Goal: Task Accomplishment & Management: Complete application form

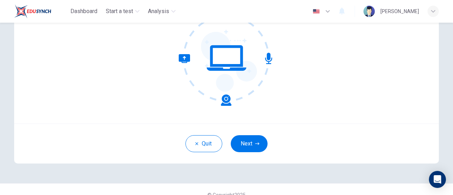
scroll to position [99, 0]
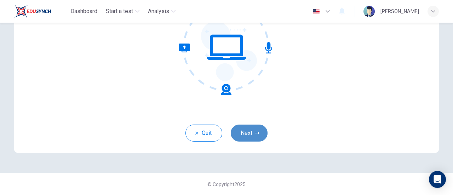
click at [248, 136] on button "Next" at bounding box center [249, 133] width 37 height 17
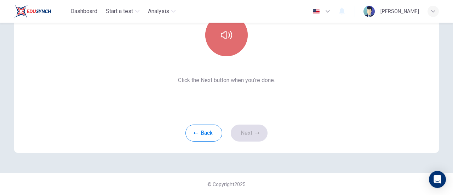
click at [229, 38] on icon "button" at bounding box center [226, 34] width 11 height 11
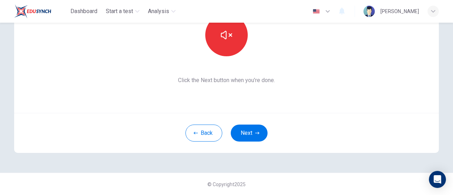
click at [250, 143] on div "Back Next" at bounding box center [226, 133] width 425 height 40
click at [245, 129] on button "Next" at bounding box center [249, 133] width 37 height 17
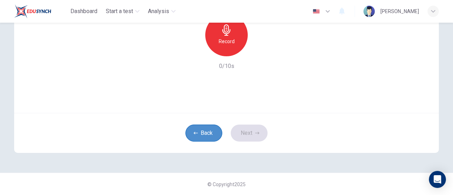
click at [198, 136] on button "Back" at bounding box center [204, 133] width 37 height 17
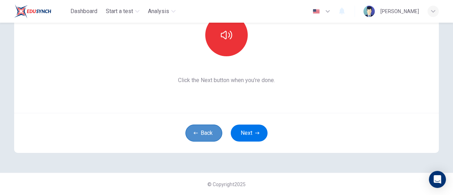
click at [203, 136] on button "Back" at bounding box center [204, 133] width 37 height 17
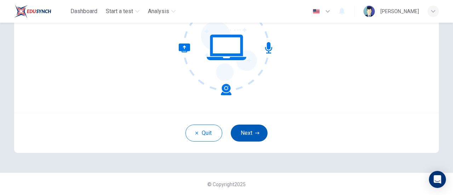
click at [249, 135] on button "Next" at bounding box center [249, 133] width 37 height 17
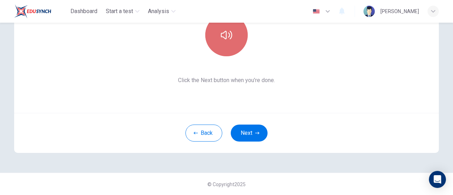
click at [234, 25] on button "button" at bounding box center [226, 35] width 42 height 42
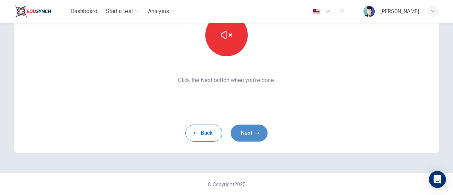
click at [248, 141] on button "Next" at bounding box center [249, 133] width 37 height 17
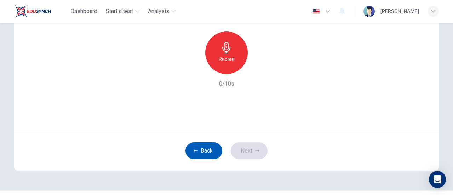
scroll to position [83, 0]
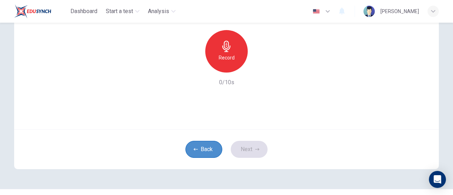
click at [205, 153] on button "Back" at bounding box center [204, 149] width 37 height 17
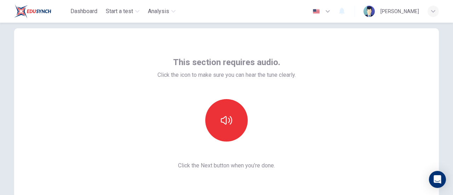
scroll to position [99, 0]
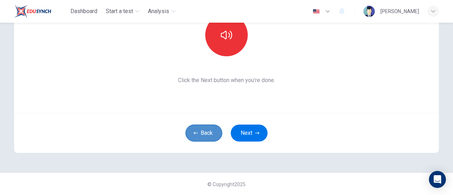
click at [202, 139] on button "Back" at bounding box center [204, 133] width 37 height 17
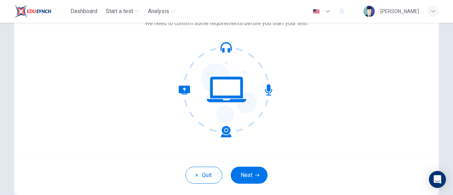
scroll to position [66, 0]
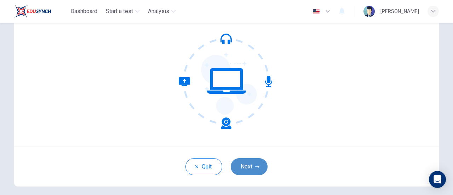
click at [242, 170] on button "Next" at bounding box center [249, 166] width 37 height 17
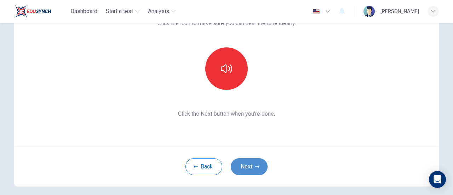
click at [244, 169] on button "Next" at bounding box center [249, 166] width 37 height 17
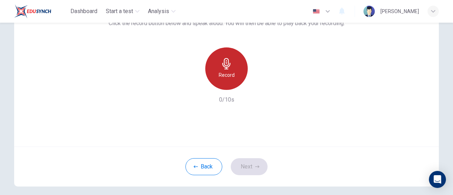
click at [230, 89] on div "Record" at bounding box center [226, 68] width 42 height 42
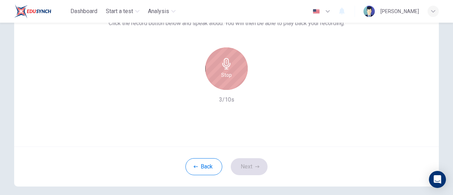
click at [217, 72] on div "Stop" at bounding box center [226, 68] width 42 height 42
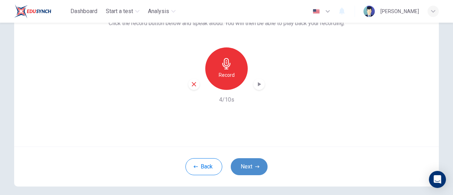
click at [240, 161] on button "Next" at bounding box center [249, 166] width 37 height 17
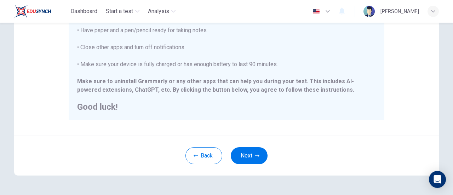
scroll to position [181, 0]
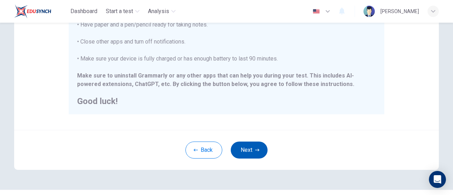
click at [245, 152] on button "Next" at bounding box center [249, 150] width 37 height 17
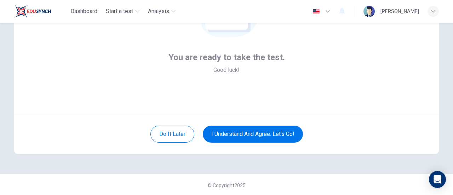
scroll to position [99, 0]
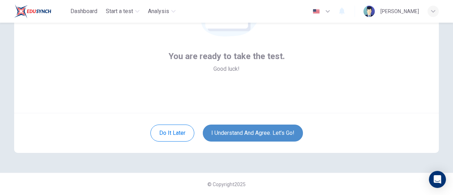
click at [267, 133] on button "I understand and agree. Let’s go!" at bounding box center [253, 133] width 100 height 17
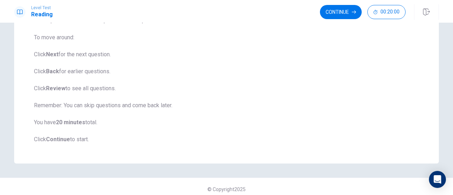
scroll to position [108, 0]
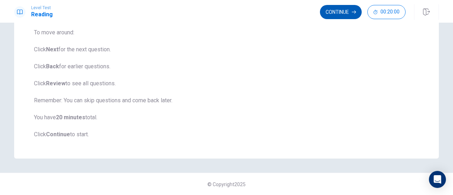
click at [337, 17] on button "Continue" at bounding box center [341, 12] width 42 height 14
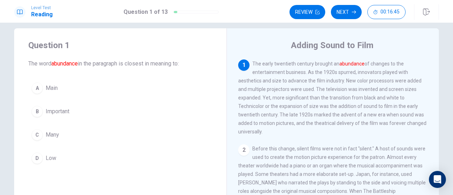
scroll to position [8, 0]
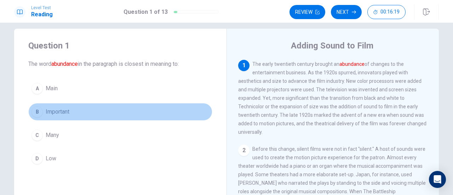
click at [36, 109] on div "B" at bounding box center [37, 111] width 11 height 11
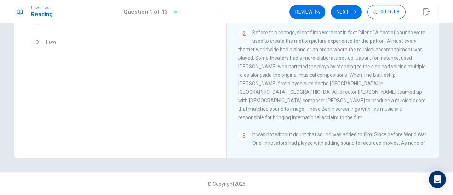
scroll to position [0, 0]
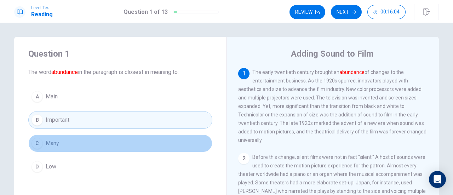
click at [53, 136] on button "C Many" at bounding box center [120, 144] width 184 height 18
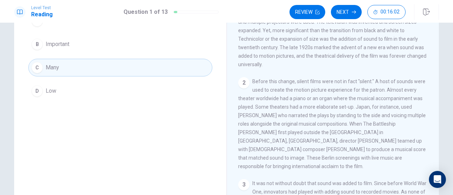
scroll to position [125, 0]
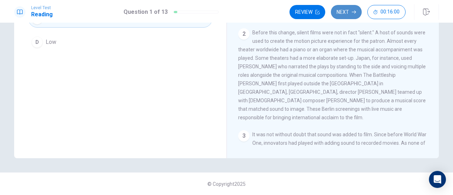
click at [347, 12] on button "Next" at bounding box center [346, 12] width 31 height 14
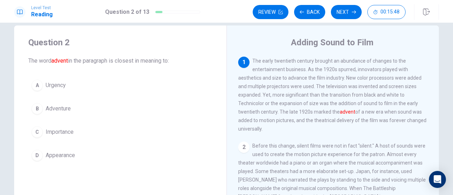
scroll to position [13, 0]
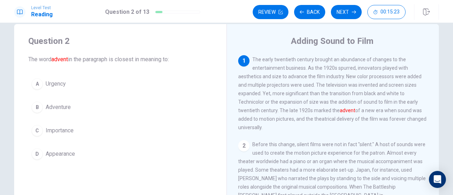
click at [36, 152] on div "D" at bounding box center [37, 153] width 11 height 11
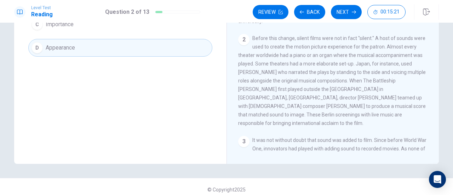
scroll to position [125, 0]
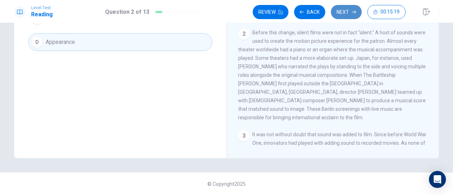
click at [342, 9] on button "Next" at bounding box center [346, 12] width 31 height 14
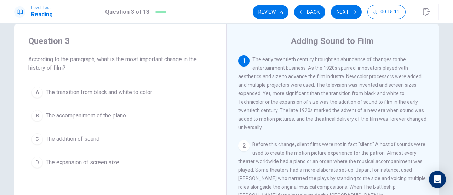
scroll to position [188, 0]
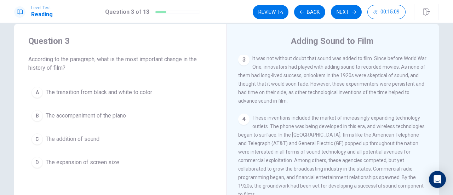
click at [449, 88] on div "Question 3 According to the paragraph, what is the most important change in the…" at bounding box center [226, 109] width 453 height 172
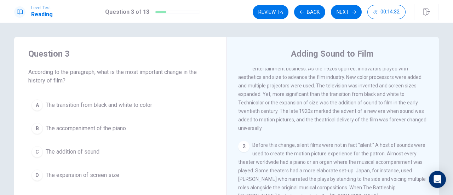
scroll to position [11, 0]
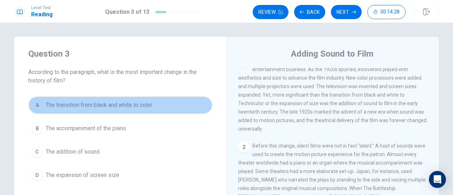
click at [62, 103] on span "The transition from black and white to color" at bounding box center [99, 105] width 107 height 8
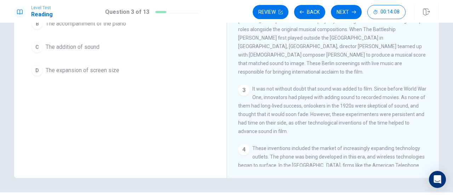
scroll to position [71, 0]
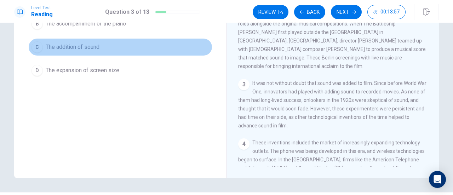
click at [53, 46] on span "The addition of sound" at bounding box center [73, 47] width 54 height 8
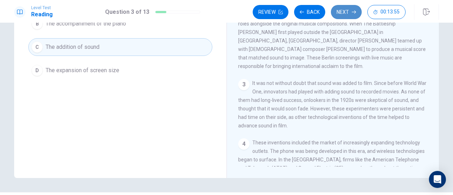
click at [344, 15] on button "Next" at bounding box center [346, 12] width 31 height 14
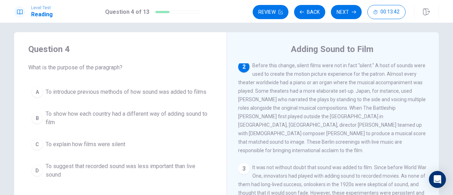
scroll to position [5, 0]
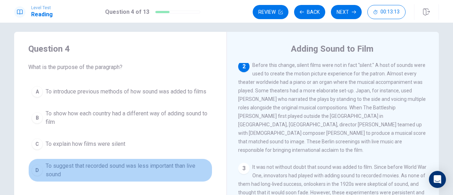
click at [84, 166] on span "To suggest that recorded sound was less important than live sound" at bounding box center [128, 170] width 164 height 17
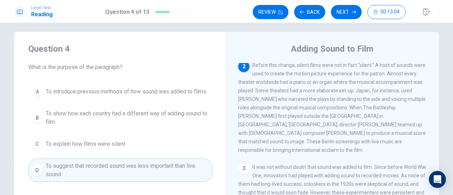
click at [85, 92] on span "To introduce previous methods of how sound was added to films" at bounding box center [126, 91] width 161 height 8
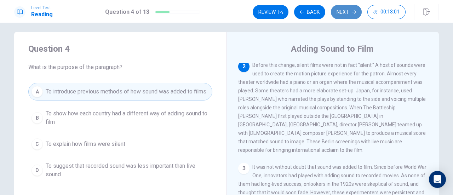
click at [341, 11] on button "Next" at bounding box center [346, 12] width 31 height 14
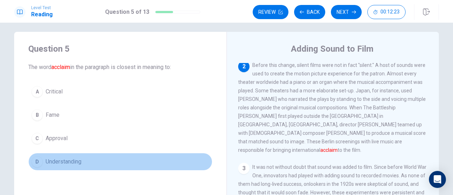
click at [62, 161] on span "Understanding" at bounding box center [64, 162] width 36 height 8
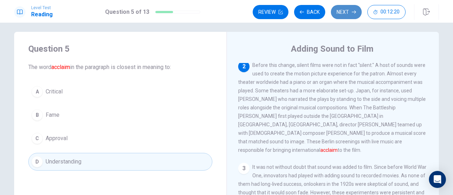
click at [344, 13] on button "Next" at bounding box center [346, 12] width 31 height 14
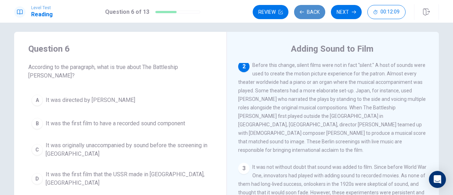
click at [307, 14] on button "Back" at bounding box center [309, 12] width 31 height 14
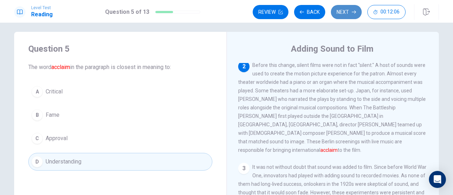
click at [345, 12] on button "Next" at bounding box center [346, 12] width 31 height 14
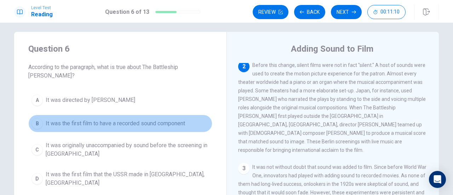
click at [93, 119] on span "It was the first film to have a recorded sound component" at bounding box center [115, 123] width 139 height 8
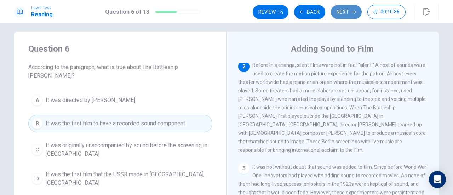
click at [346, 11] on button "Next" at bounding box center [346, 12] width 31 height 14
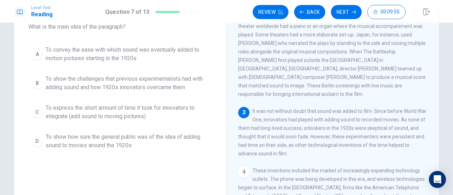
scroll to position [46, 0]
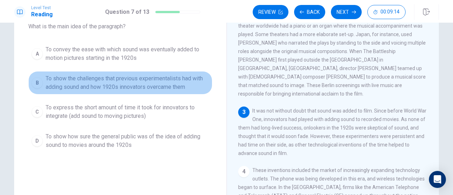
click at [132, 79] on span "To show the challenges that previous experimentalists had with adding sound and…" at bounding box center [128, 82] width 164 height 17
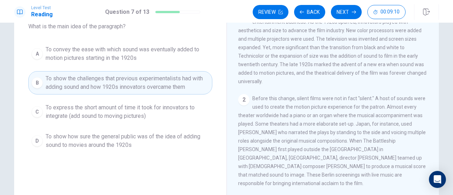
scroll to position [0, 0]
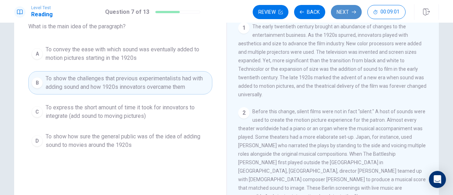
click at [358, 14] on button "Next" at bounding box center [346, 12] width 31 height 14
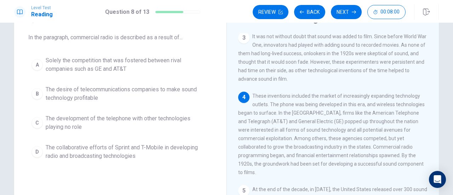
scroll to position [33, 0]
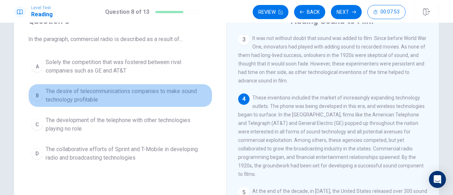
click at [66, 94] on span "The desire of telecommunications companies to make sound technology profitable" at bounding box center [128, 95] width 164 height 17
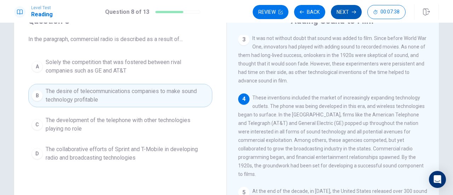
click at [350, 9] on button "Next" at bounding box center [346, 12] width 31 height 14
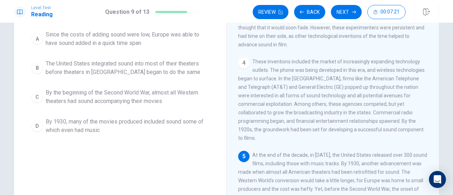
scroll to position [31, 0]
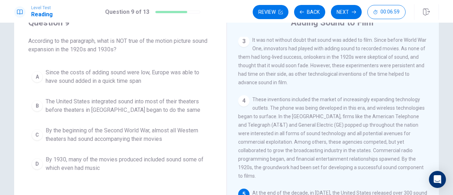
click at [89, 72] on span "Since the costs of adding sound were low, Europe was able to have sound added i…" at bounding box center [128, 76] width 164 height 17
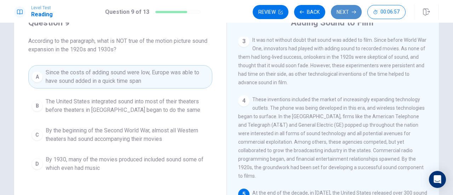
click at [344, 15] on button "Next" at bounding box center [346, 12] width 31 height 14
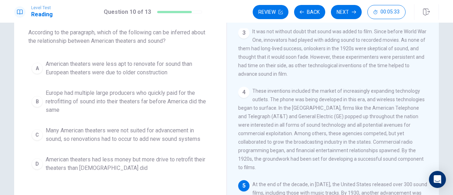
scroll to position [39, 0]
click at [118, 72] on span "American theaters were less apt to renovate for sound than European theaters we…" at bounding box center [128, 69] width 164 height 17
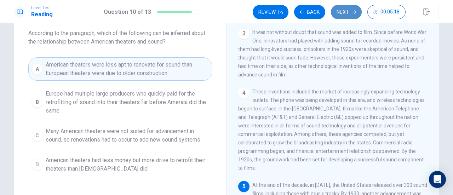
click at [343, 11] on button "Next" at bounding box center [346, 12] width 31 height 14
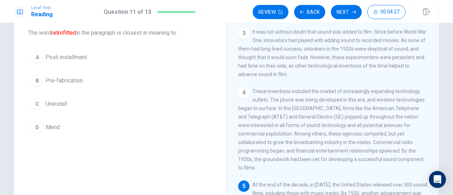
scroll to position [38, 0]
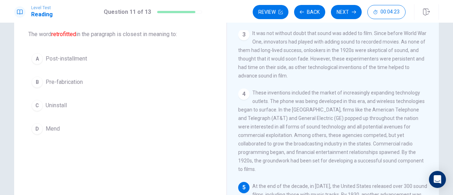
click at [74, 61] on span "Post-installment" at bounding box center [66, 59] width 41 height 8
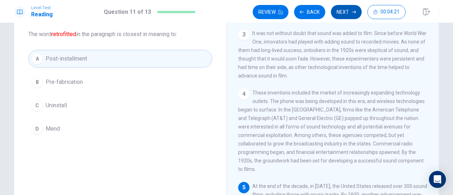
click at [346, 10] on button "Next" at bounding box center [346, 12] width 31 height 14
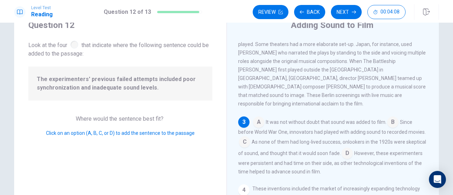
scroll to position [28, 0]
click at [261, 120] on input at bounding box center [258, 123] width 11 height 11
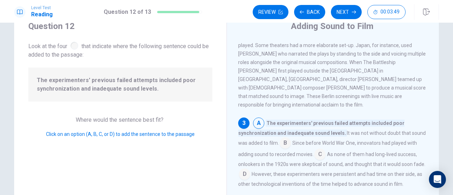
click at [284, 140] on input at bounding box center [285, 143] width 11 height 11
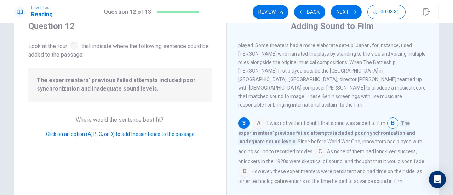
click at [316, 150] on input at bounding box center [319, 152] width 11 height 11
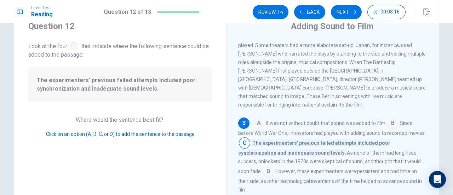
click at [274, 166] on input at bounding box center [268, 171] width 11 height 11
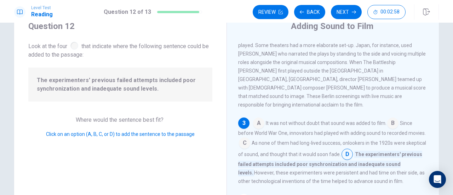
click at [353, 153] on input at bounding box center [347, 154] width 11 height 11
click at [343, 11] on button "Next" at bounding box center [346, 12] width 31 height 14
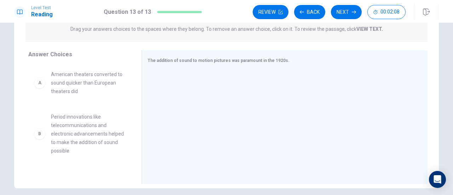
scroll to position [100, 0]
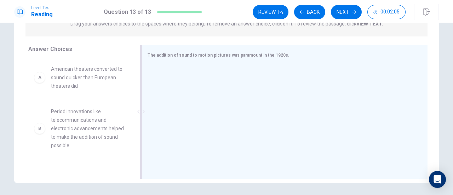
click at [234, 55] on span "The addition of sound to motion pictures was paramount in the 1920s." at bounding box center [219, 55] width 142 height 5
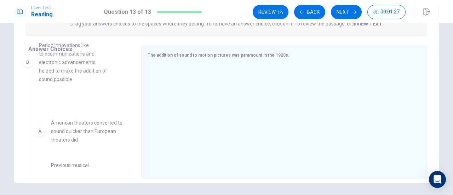
scroll to position [0, 0]
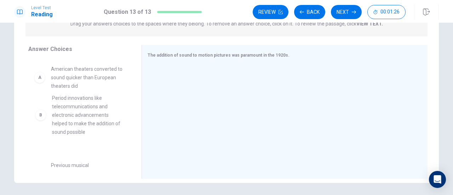
drag, startPoint x: 82, startPoint y: 127, endPoint x: 92, endPoint y: 111, distance: 19.3
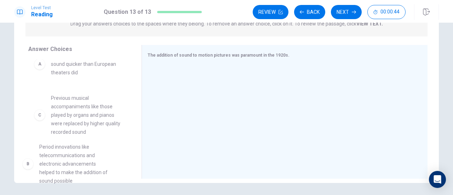
drag, startPoint x: 96, startPoint y: 144, endPoint x: 86, endPoint y: 184, distance: 40.9
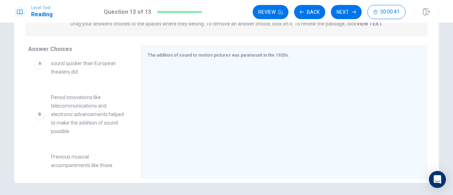
drag, startPoint x: 130, startPoint y: 97, endPoint x: 121, endPoint y: 122, distance: 27.0
click at [121, 122] on div "A American theaters converted to sound quicker than European theaters did B Per…" at bounding box center [82, 113] width 108 height 109
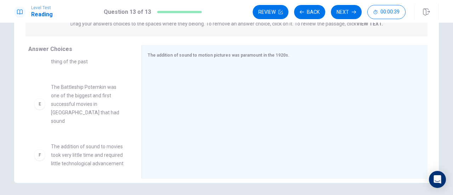
scroll to position [191, 0]
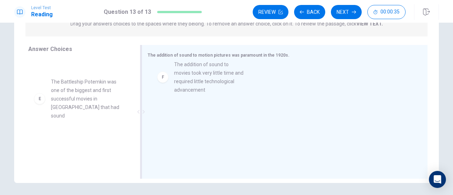
drag, startPoint x: 79, startPoint y: 146, endPoint x: 207, endPoint y: 77, distance: 144.8
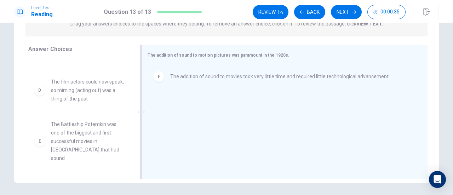
scroll to position [140, 0]
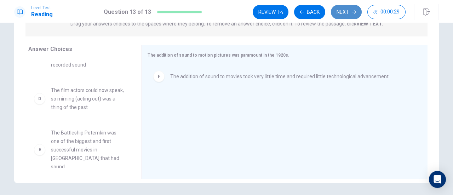
click at [346, 11] on button "Next" at bounding box center [346, 12] width 31 height 14
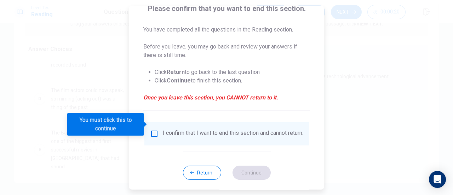
scroll to position [69, 0]
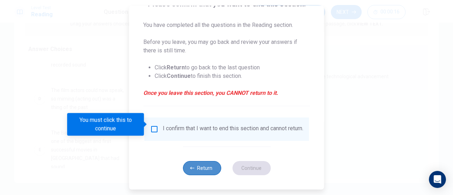
click at [186, 172] on button "Return" at bounding box center [202, 168] width 38 height 14
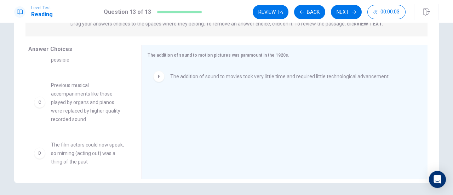
scroll to position [41, 0]
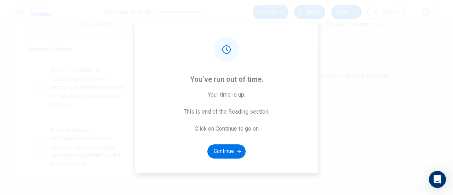
click at [81, 96] on div "Level Test Reading Question 13 of 13 Review Back Next 00:00:00 Question 13 of 1…" at bounding box center [226, 97] width 453 height 195
click at [228, 152] on button "Continue" at bounding box center [226, 151] width 38 height 14
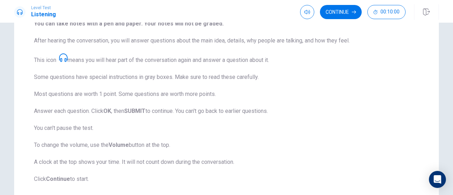
scroll to position [0, 0]
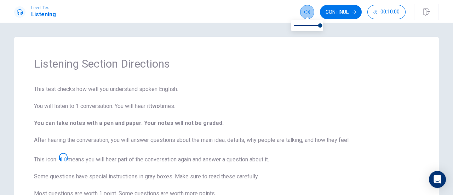
click at [304, 11] on button "button" at bounding box center [307, 12] width 14 height 14
click at [333, 11] on button "Continue" at bounding box center [341, 12] width 42 height 14
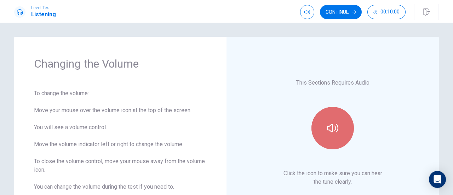
click at [331, 145] on button "button" at bounding box center [333, 128] width 42 height 42
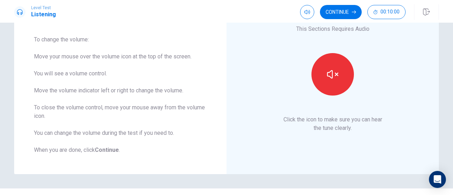
scroll to position [60, 0]
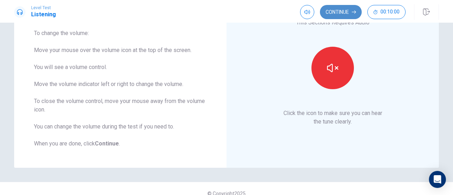
click at [344, 12] on button "Continue" at bounding box center [341, 12] width 42 height 14
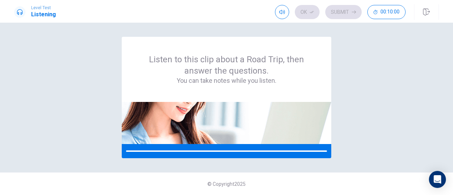
scroll to position [0, 0]
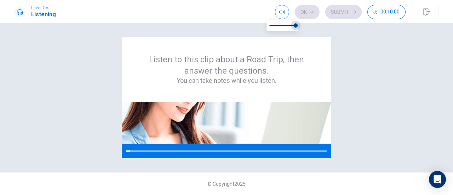
type input "0.6"
drag, startPoint x: 295, startPoint y: 27, endPoint x: 286, endPoint y: 30, distance: 9.6
click at [286, 28] on span at bounding box center [285, 25] width 4 height 4
click at [198, 151] on div at bounding box center [177, 150] width 103 height 1
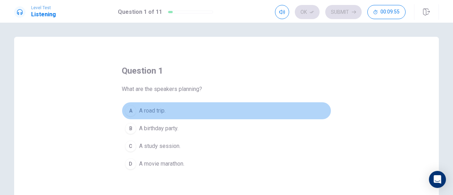
click at [152, 109] on span "A road trip." at bounding box center [152, 111] width 27 height 8
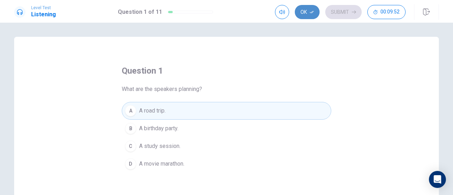
click at [304, 9] on button "Ok" at bounding box center [307, 12] width 25 height 14
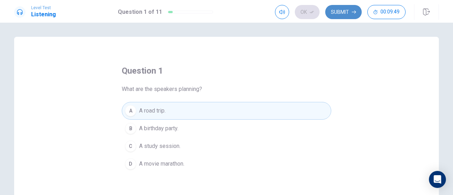
click at [343, 12] on button "Submit" at bounding box center [343, 12] width 36 height 14
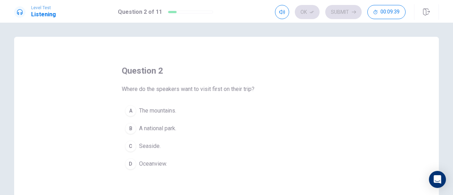
click at [141, 145] on span "Seaside." at bounding box center [150, 146] width 22 height 8
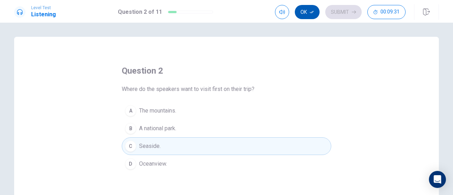
click at [302, 16] on button "Ok" at bounding box center [307, 12] width 25 height 14
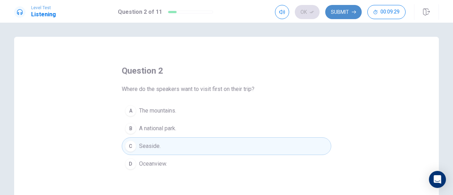
click at [344, 11] on button "Submit" at bounding box center [343, 12] width 36 height 14
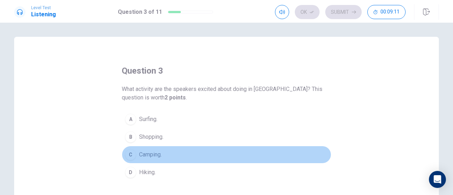
click at [153, 153] on span "Camping." at bounding box center [150, 154] width 23 height 8
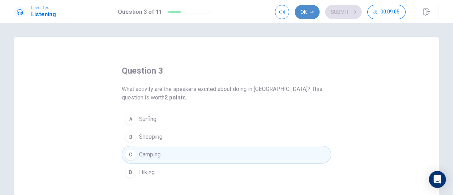
click at [304, 12] on button "Ok" at bounding box center [307, 12] width 25 height 14
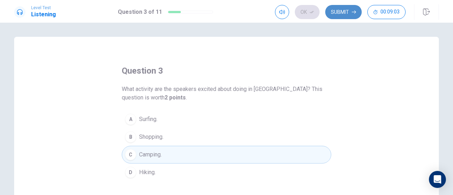
click at [342, 14] on button "Submit" at bounding box center [343, 12] width 36 height 14
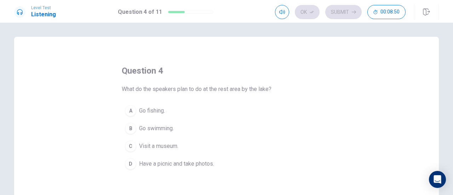
click at [179, 166] on span "Have a picnic and take photos." at bounding box center [176, 164] width 75 height 8
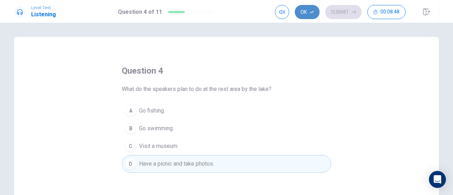
click at [310, 11] on button "Ok" at bounding box center [307, 12] width 25 height 14
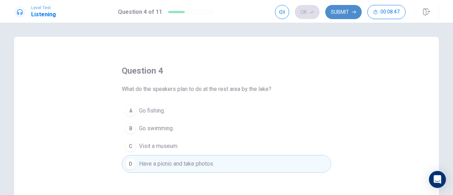
click at [339, 11] on button "Submit" at bounding box center [343, 12] width 36 height 14
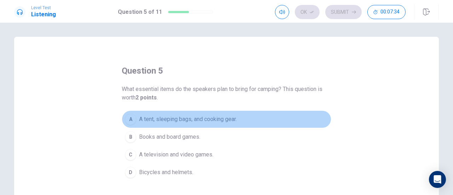
click at [164, 120] on span "A tent, sleeping bags, and cooking gear." at bounding box center [188, 119] width 98 height 8
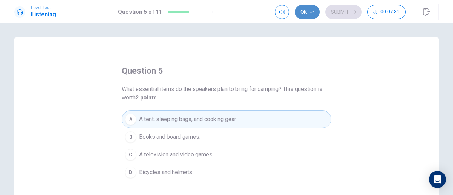
click at [306, 9] on button "Ok" at bounding box center [307, 12] width 25 height 14
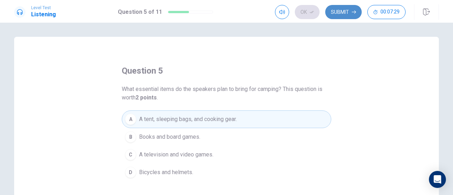
click at [344, 10] on button "Submit" at bounding box center [343, 12] width 36 height 14
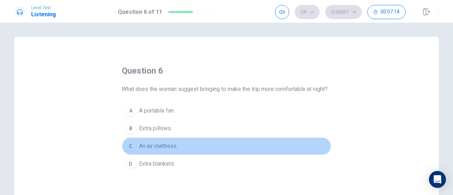
click at [146, 150] on span "An air mattress." at bounding box center [158, 146] width 39 height 8
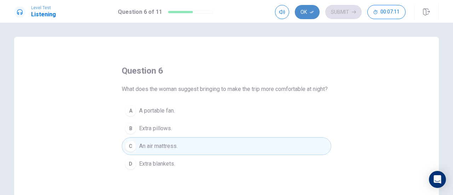
click at [309, 13] on button "Ok" at bounding box center [307, 12] width 25 height 14
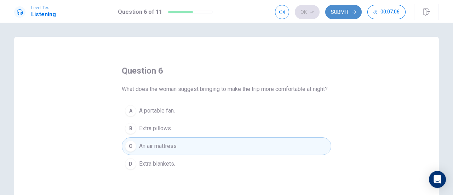
click at [335, 13] on button "Submit" at bounding box center [343, 12] width 36 height 14
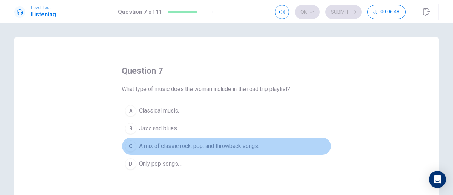
click at [192, 147] on span "A mix of classic rock, pop, and throwback songs." at bounding box center [199, 146] width 120 height 8
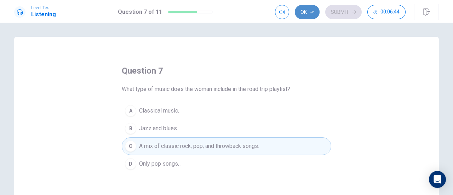
click at [306, 8] on button "Ok" at bounding box center [307, 12] width 25 height 14
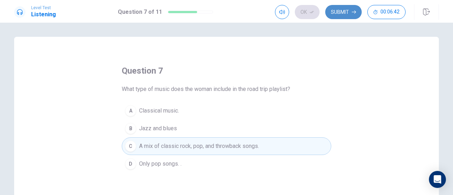
click at [347, 12] on button "Submit" at bounding box center [343, 12] width 36 height 14
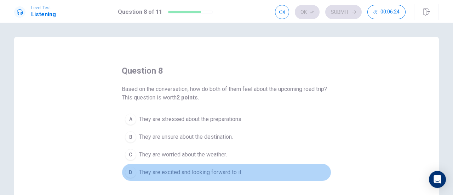
click at [213, 171] on span "They are excited and looking forward to it." at bounding box center [190, 172] width 103 height 8
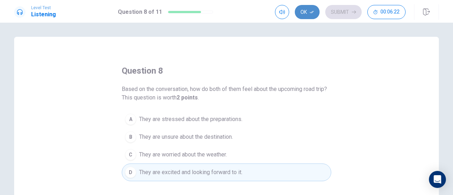
click at [314, 13] on icon "button" at bounding box center [312, 12] width 4 height 4
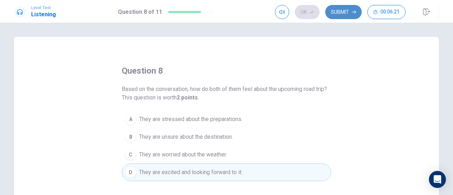
click at [347, 6] on button "Submit" at bounding box center [343, 12] width 36 height 14
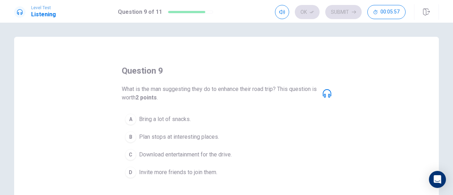
click at [200, 137] on span "Plan stops at interesting places." at bounding box center [179, 137] width 80 height 8
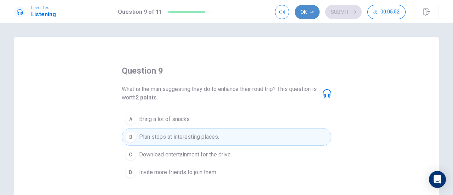
click at [309, 10] on button "Ok" at bounding box center [307, 12] width 25 height 14
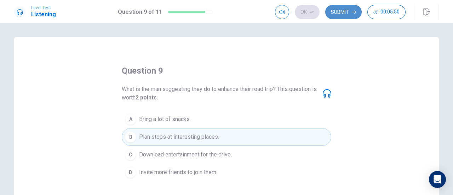
click at [346, 12] on button "Submit" at bounding box center [343, 12] width 36 height 14
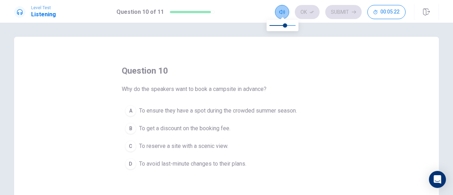
click at [282, 11] on icon "button" at bounding box center [282, 12] width 6 height 6
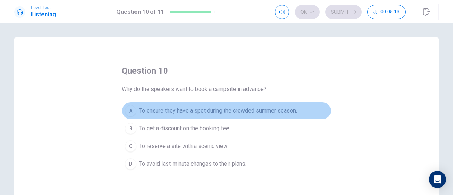
click at [169, 112] on span "To ensure they have a spot during the crowded summer season." at bounding box center [218, 111] width 158 height 8
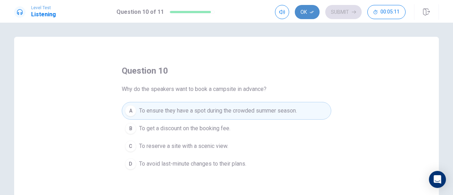
click at [302, 13] on button "Ok" at bounding box center [307, 12] width 25 height 14
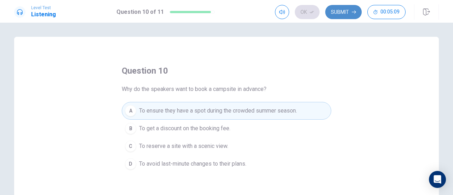
click at [337, 10] on button "Submit" at bounding box center [343, 12] width 36 height 14
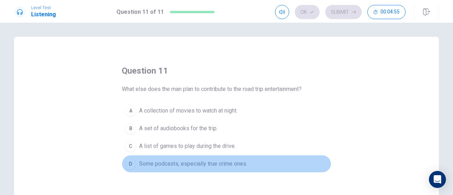
click at [213, 163] on span "Some podcasts, especially true crime ones." at bounding box center [193, 164] width 108 height 8
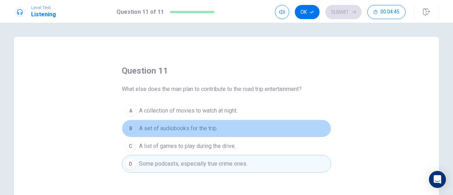
click at [152, 127] on span "A set of audiobooks for the trip." at bounding box center [178, 128] width 79 height 8
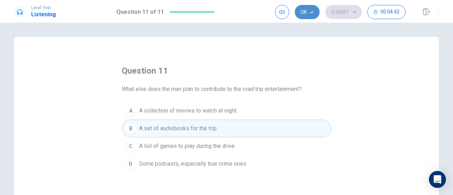
click at [306, 8] on button "Ok" at bounding box center [307, 12] width 25 height 14
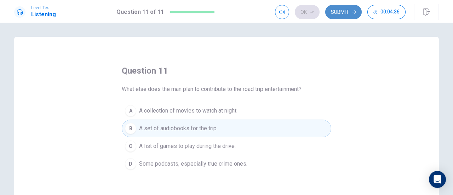
click at [339, 11] on button "Submit" at bounding box center [343, 12] width 36 height 14
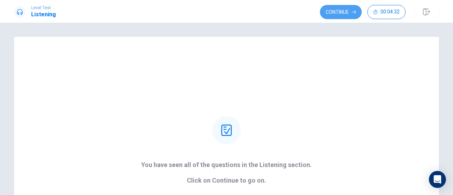
click at [339, 11] on button "Continue" at bounding box center [341, 12] width 42 height 14
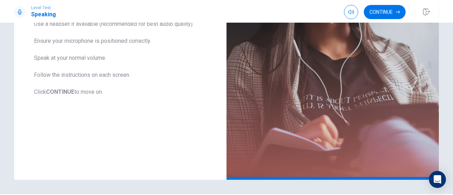
scroll to position [187, 0]
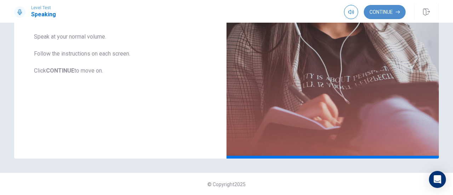
click at [387, 12] on button "Continue" at bounding box center [385, 12] width 42 height 14
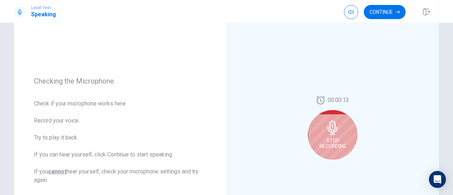
scroll to position [62, 0]
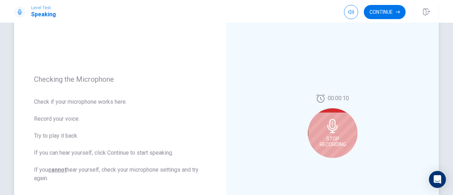
click at [328, 133] on div "Stop Recording" at bounding box center [333, 133] width 50 height 50
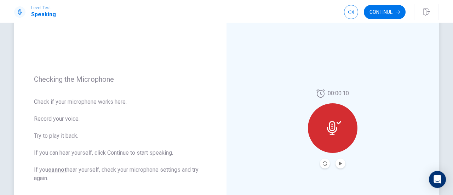
click at [328, 133] on icon at bounding box center [334, 128] width 14 height 14
click at [330, 125] on icon at bounding box center [334, 128] width 14 height 14
click at [341, 165] on icon "Play Audio" at bounding box center [340, 163] width 4 height 4
click at [332, 129] on icon at bounding box center [334, 128] width 14 height 14
click at [339, 165] on icon "Play Audio" at bounding box center [340, 163] width 3 height 4
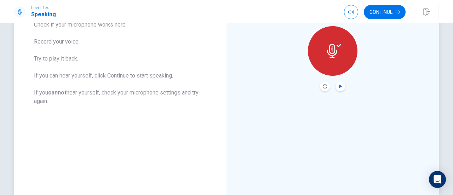
scroll to position [138, 0]
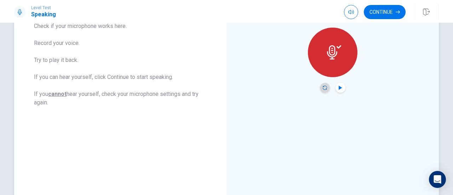
click at [323, 89] on icon "Record Again" at bounding box center [325, 88] width 4 height 4
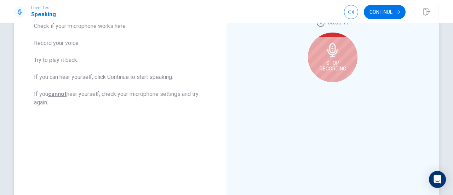
click at [334, 63] on span "Stop Recording" at bounding box center [333, 65] width 27 height 11
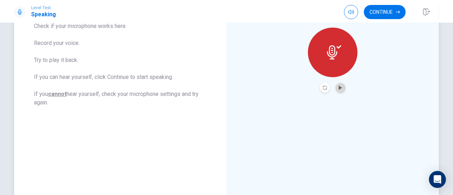
click at [338, 90] on icon "Play Audio" at bounding box center [340, 88] width 4 height 4
click at [380, 6] on button "Continue" at bounding box center [385, 12] width 42 height 14
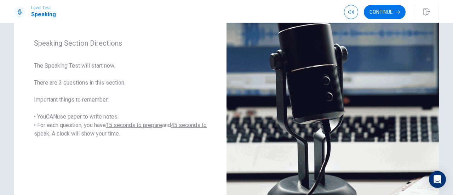
scroll to position [101, 0]
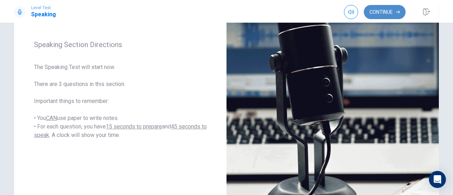
click at [388, 12] on button "Continue" at bounding box center [385, 12] width 42 height 14
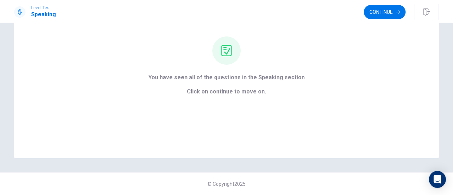
scroll to position [62, 0]
click at [373, 18] on button "Continue" at bounding box center [385, 12] width 42 height 14
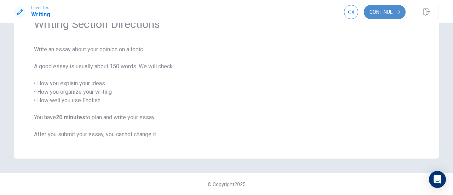
click at [383, 12] on button "Continue" at bounding box center [385, 12] width 42 height 14
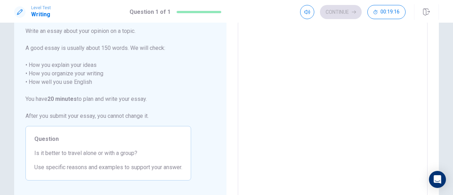
scroll to position [0, 0]
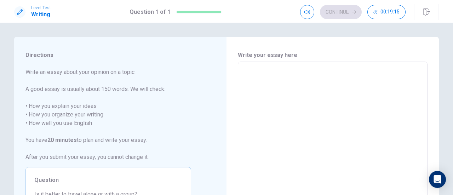
click at [261, 79] on textarea at bounding box center [333, 160] width 180 height 184
type textarea "I"
type textarea "x"
type textarea "Is"
type textarea "x"
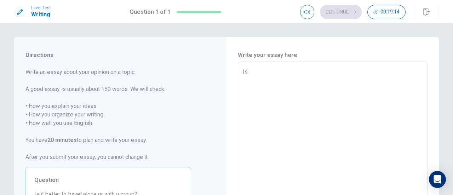
type textarea "Is"
type textarea "x"
type textarea "Is i"
type textarea "x"
type textarea "Is it"
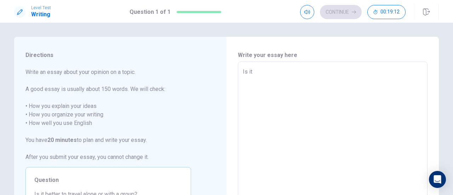
type textarea "x"
type textarea "Is it"
type textarea "x"
type textarea "Is it b"
type textarea "x"
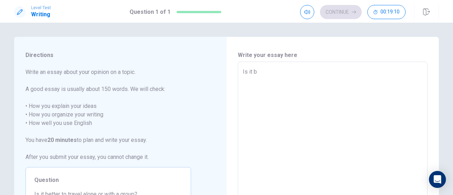
type textarea "Is it bt"
type textarea "x"
type textarea "Is it btt"
type textarea "x"
type textarea "Is it btte"
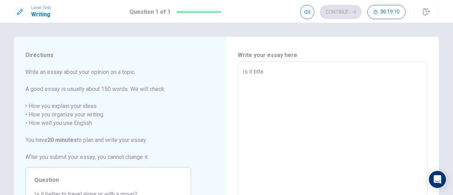
type textarea "x"
type textarea "Is it btt"
type textarea "x"
type textarea "Is it bt"
type textarea "x"
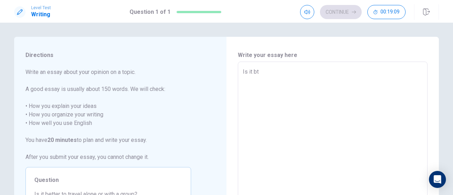
type textarea "Is it b"
type textarea "x"
type textarea "Is it be"
type textarea "x"
type textarea "Is it bet"
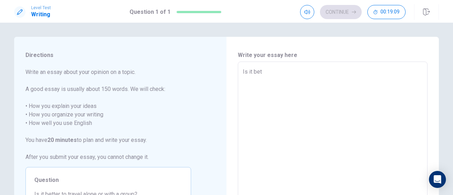
type textarea "x"
type textarea "Is it bett"
type textarea "x"
type textarea "Is it [PERSON_NAME]"
type textarea "x"
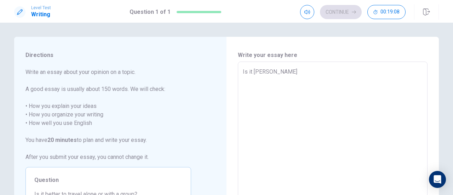
type textarea "Is it better"
type textarea "x"
type textarea "Is it better"
type textarea "x"
type textarea "Is it better t"
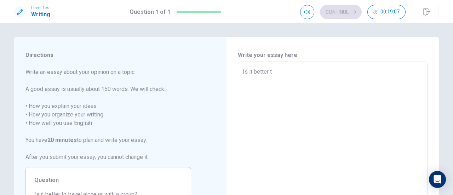
type textarea "x"
type textarea "Is it better tr"
type textarea "x"
type textarea "Is it better tra"
type textarea "x"
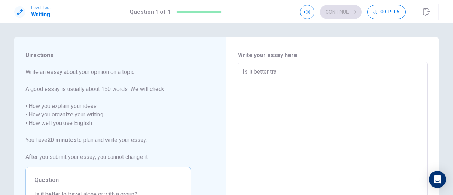
type textarea "Is it better trav"
type textarea "x"
type textarea "Is it better trave"
type textarea "x"
type textarea "Is it better travel"
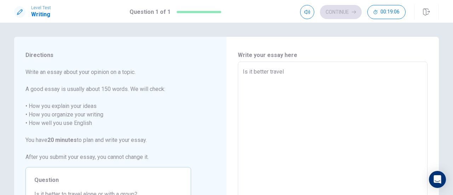
type textarea "x"
type textarea "Is it better travel"
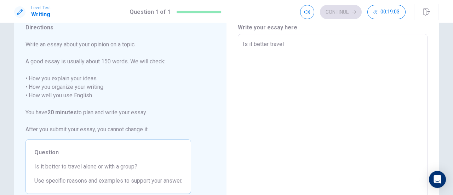
scroll to position [27, 0]
type textarea "x"
type textarea "Is it better travel a"
type textarea "x"
type textarea "Is it better travel al"
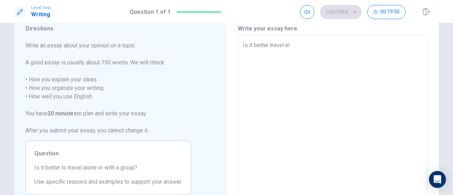
type textarea "x"
type textarea "Is it better travel alo"
type textarea "x"
type textarea "Is it better travel alon"
type textarea "x"
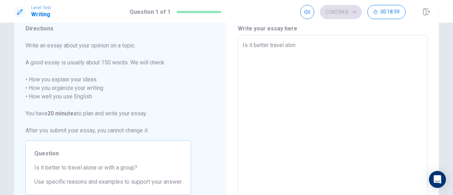
type textarea "Is it better travel alone"
type textarea "x"
type textarea "Is it better travel alone"
click at [245, 47] on textarea "Is it better travel alone" at bounding box center [333, 133] width 180 height 184
type textarea "x"
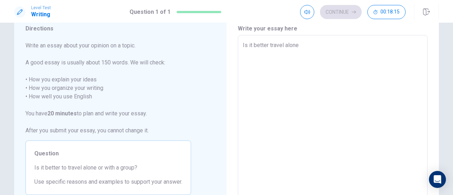
type textarea "DIs it better travel alone"
type textarea "x"
type textarea "[PERSON_NAME] it better travel alone"
type textarea "x"
type textarea "Des it better travel alone"
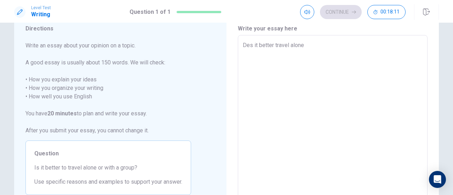
type textarea "x"
type textarea "De it better travel alone"
type textarea "x"
type textarea "D it better travel alone"
type textarea "x"
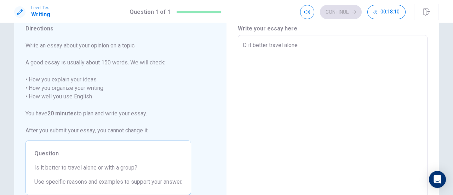
type textarea "it better travel alone"
type textarea "x"
type textarea "T it better travel alone"
type textarea "x"
type textarea "it better travel alone"
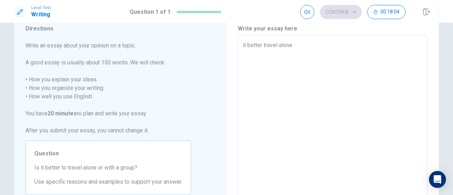
type textarea "x"
type textarea "I it better travel alone"
type textarea "x"
type textarea "I it better travel alone"
type textarea "x"
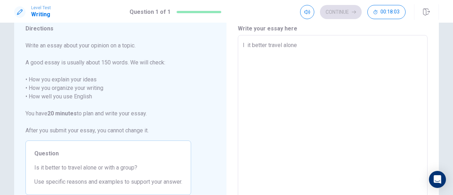
type textarea "I T it better travel alone"
type textarea "x"
type textarea "I Th it better travel alone"
type textarea "x"
type textarea "I Thi it better travel alone"
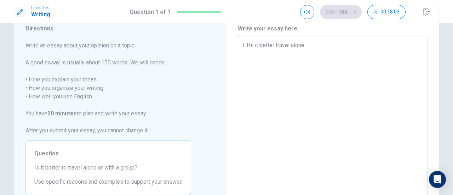
type textarea "x"
type textarea "I Thin it better travel alone"
type textarea "x"
type textarea "I Think it better travel alone"
type textarea "x"
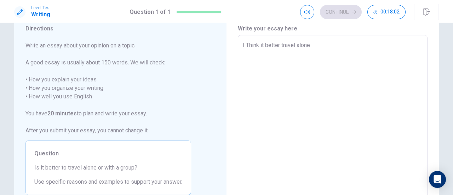
type textarea "I Think it better travel alone"
type textarea "x"
type textarea "I Think it better travel alone"
type textarea "x"
type textarea "I Think t better travel alone"
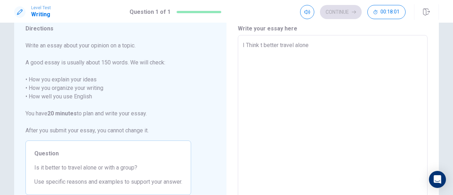
type textarea "x"
type textarea "I Think better travel alone"
type textarea "x"
type textarea "I Think better travel alone"
type textarea "x"
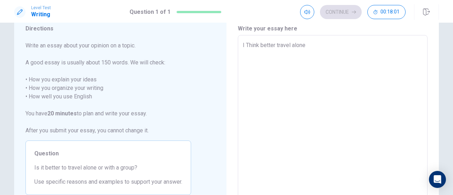
type textarea "I Think [PERSON_NAME] travel alone"
type textarea "x"
type textarea "I Think tter travel alone"
type textarea "x"
type textarea "I Think ter travel alone"
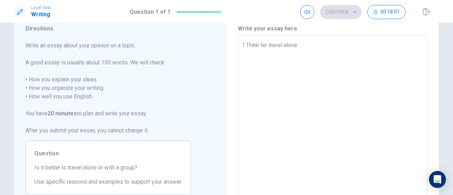
type textarea "x"
type textarea "I Think er travel alone"
type textarea "x"
type textarea "I Think r travel alone"
type textarea "x"
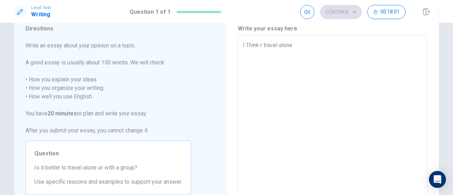
type textarea "I Think travel alone"
type textarea "x"
type textarea "I Think travel alone"
type textarea "x"
type textarea "I Think ravel alone"
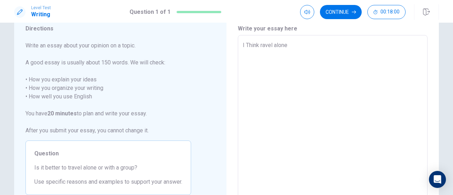
type textarea "x"
type textarea "I Think avel alone"
type textarea "x"
type textarea "I Think vel alone"
type textarea "x"
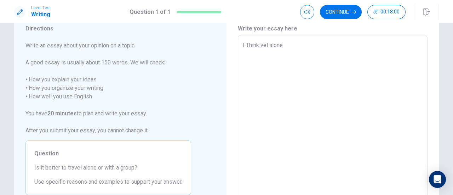
type textarea "I Think el alone"
type textarea "x"
type textarea "I Think l alone"
type textarea "x"
type textarea "I Think alone"
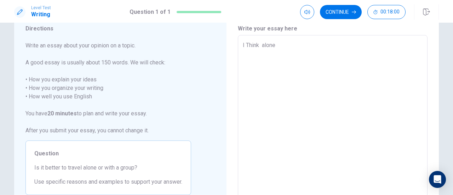
type textarea "x"
type textarea "I Think alone"
type textarea "x"
type textarea "I Think lone"
type textarea "x"
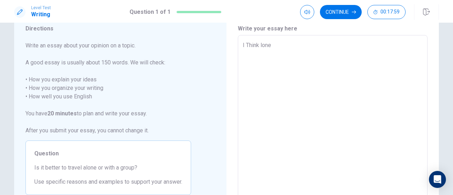
type textarea "I Think one"
type textarea "x"
type textarea "I Think ne"
type textarea "x"
type textarea "I Think e"
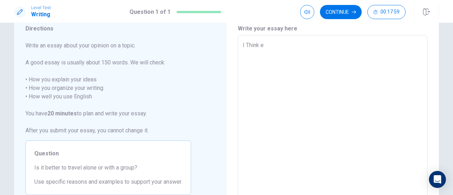
type textarea "x"
type textarea "I Think"
type textarea "x"
type textarea "I Think"
type textarea "x"
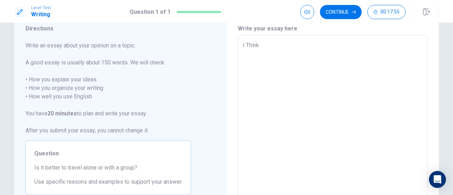
type textarea "I Think i"
type textarea "x"
type textarea "I Think it"
type textarea "x"
type textarea "I Think it"
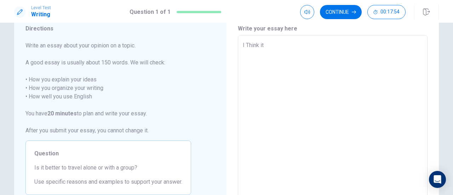
type textarea "x"
type textarea "I Think it i"
type textarea "x"
type textarea "I Think it is"
type textarea "x"
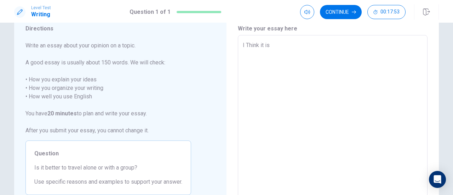
type textarea "I Think it is"
type textarea "x"
type textarea "I Think it is b"
type textarea "x"
type textarea "I Think it is be"
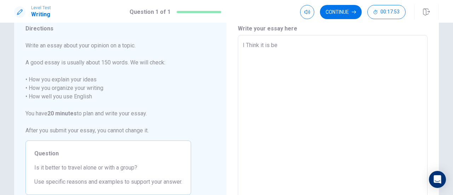
type textarea "x"
type textarea "I Think it is bet"
type textarea "x"
type textarea "I Think it is bett"
type textarea "x"
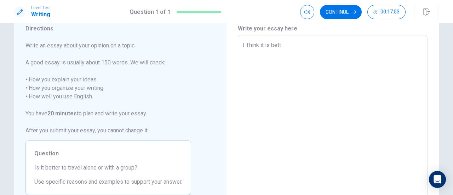
type textarea "I Think it is [PERSON_NAME]"
type textarea "x"
type textarea "I Think it is better"
type textarea "x"
type textarea "I Think it is better"
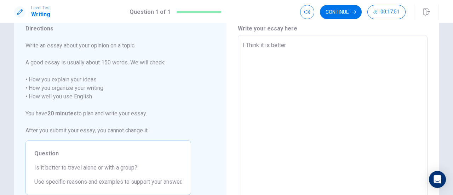
type textarea "x"
type textarea "I Think it is better t"
type textarea "x"
type textarea "I Think it is better to"
type textarea "x"
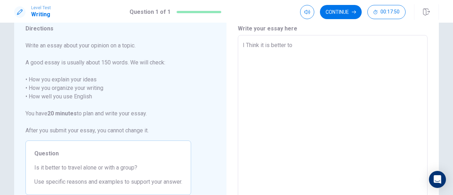
type textarea "I Think it is better to"
type textarea "x"
type textarea "I Think it is better to t"
type textarea "x"
type textarea "I Think it is better to tr"
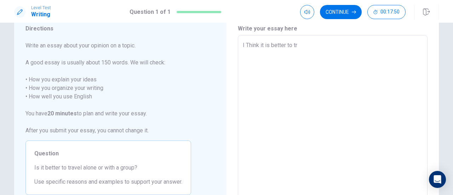
type textarea "x"
type textarea "I Think it is better to tra"
type textarea "x"
type textarea "I Think it is better to trav"
type textarea "x"
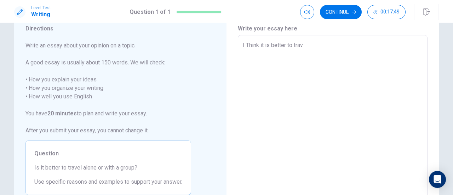
type textarea "I Think it is better to trave"
type textarea "x"
type textarea "I Think it is better to travel"
type textarea "x"
type textarea "I Think it is better to travel"
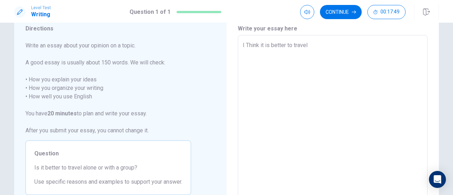
type textarea "x"
type textarea "I Think it is better to travel a"
type textarea "x"
type textarea "I Think it is better to travel al"
type textarea "x"
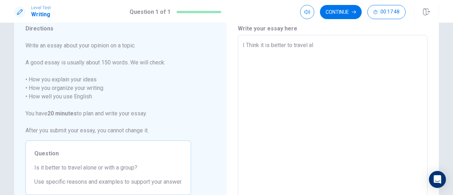
type textarea "I Think it is better to travel alo"
type textarea "x"
type textarea "I Think it is better to travel alon"
type textarea "x"
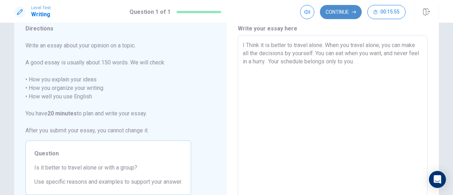
click at [346, 12] on button "Continue" at bounding box center [341, 12] width 42 height 14
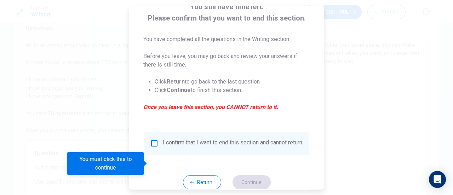
scroll to position [69, 0]
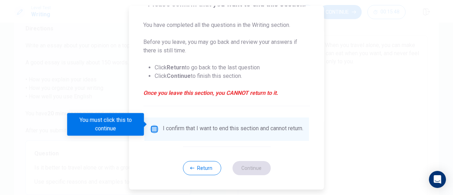
click at [156, 125] on input "You must click this to continue" at bounding box center [154, 129] width 8 height 8
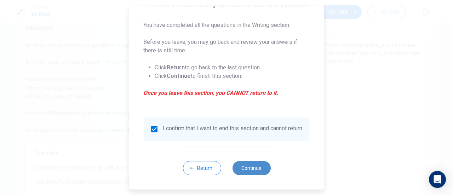
click at [257, 169] on button "Continue" at bounding box center [251, 168] width 38 height 14
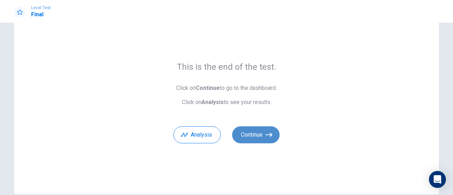
click at [260, 133] on button "Continue" at bounding box center [255, 134] width 47 height 17
